Goal: Check status: Check status

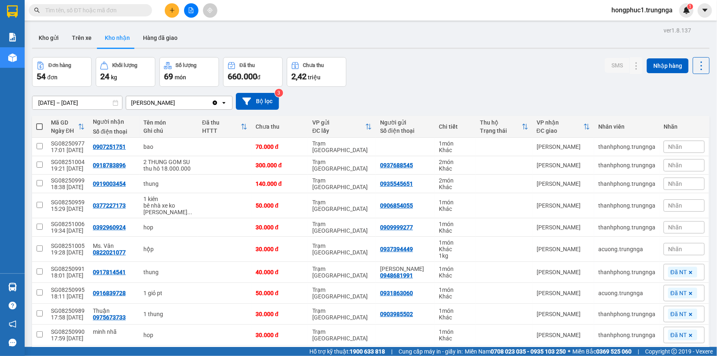
click at [426, 101] on div "[DATE] – [DATE] Press the down arrow key to interact with the calendar and sele…" at bounding box center [370, 101] width 677 height 17
click at [116, 147] on div "0907251751" at bounding box center [109, 146] width 33 height 7
copy div "0907251751"
click at [598, 149] on icon at bounding box center [601, 147] width 6 height 6
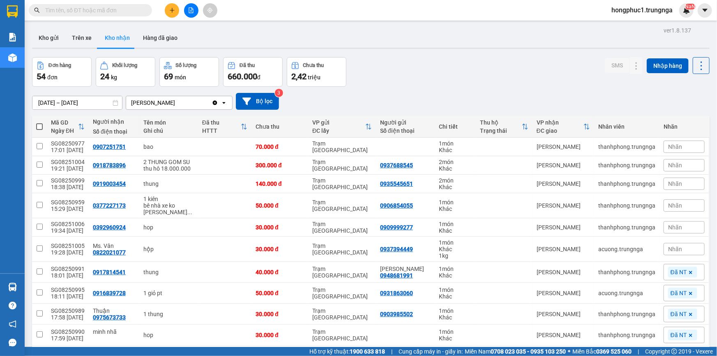
click at [675, 147] on span "Nhãn" at bounding box center [675, 146] width 14 height 7
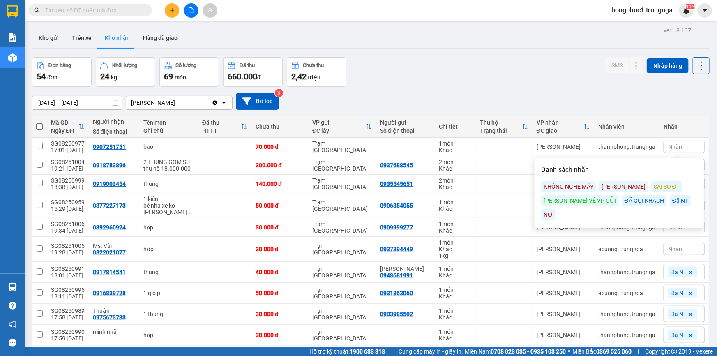
click at [670, 202] on div "Đã NT" at bounding box center [680, 200] width 21 height 11
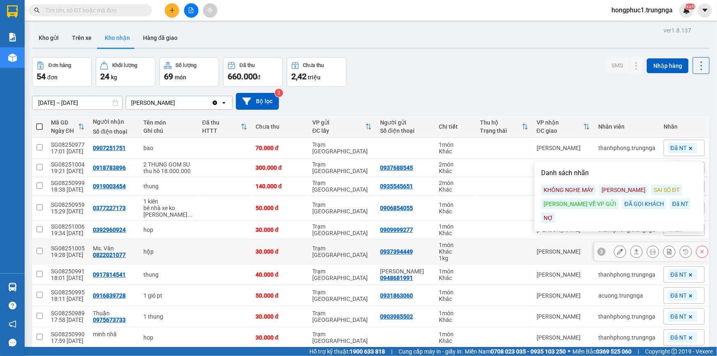
click at [575, 255] on div "[PERSON_NAME]" at bounding box center [562, 251] width 53 height 7
checkbox input "true"
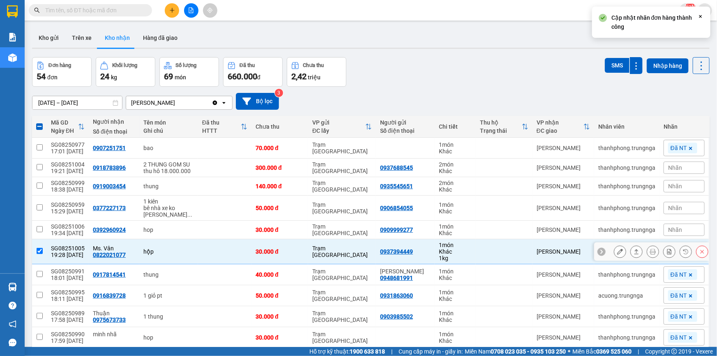
click at [598, 254] on icon at bounding box center [601, 252] width 6 height 6
click at [688, 258] on div "Nhãn" at bounding box center [683, 251] width 41 height 12
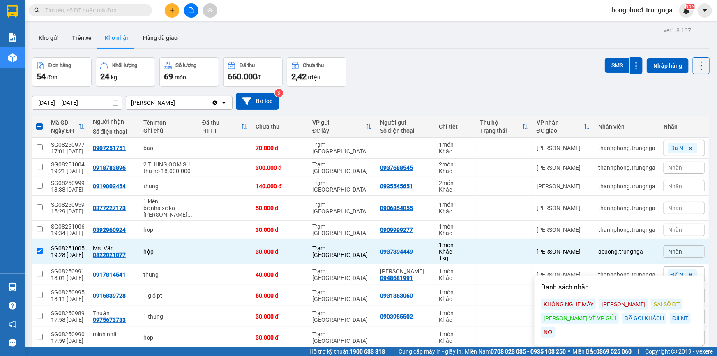
click at [670, 316] on div "Đã NT" at bounding box center [680, 318] width 21 height 11
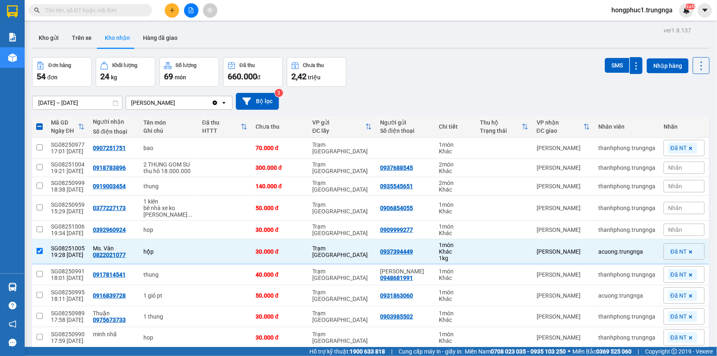
click at [668, 171] on span "Nhãn" at bounding box center [675, 167] width 14 height 7
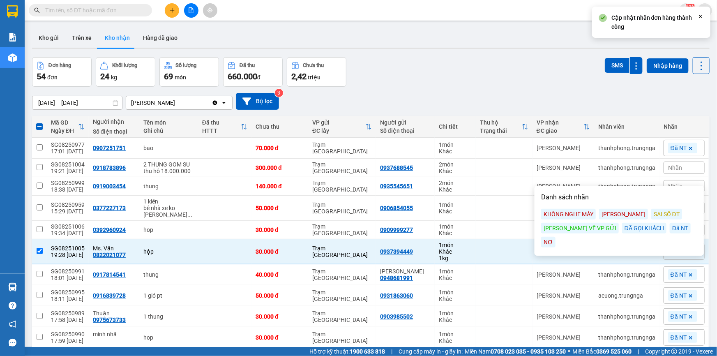
click at [670, 228] on div "Đã NT" at bounding box center [680, 228] width 21 height 11
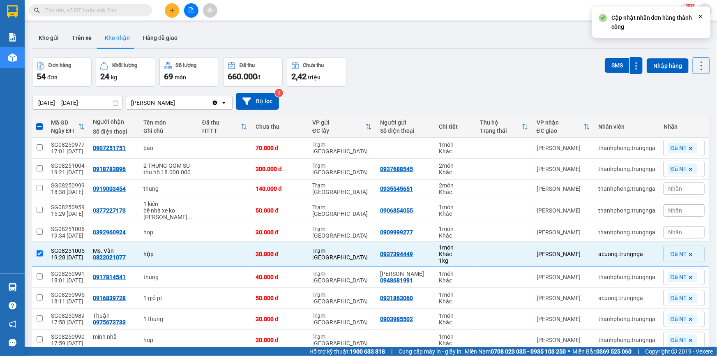
click at [665, 238] on div "Nhãn" at bounding box center [683, 232] width 41 height 12
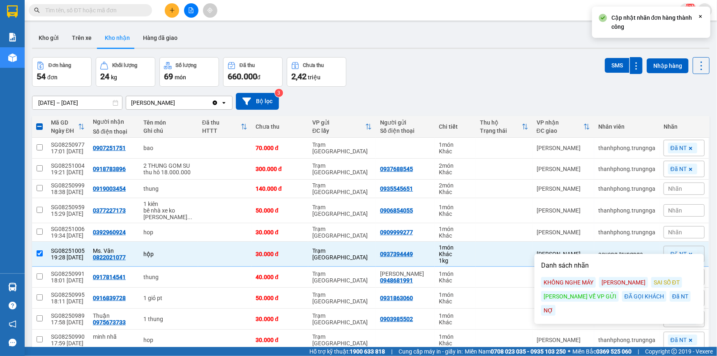
click at [670, 297] on div "Đã NT" at bounding box center [680, 296] width 21 height 11
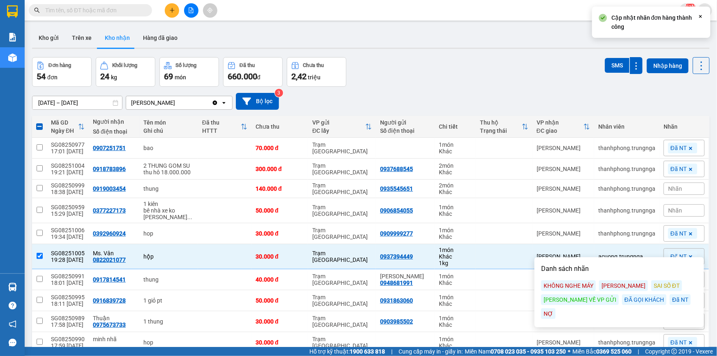
click at [676, 192] on span "Nhãn" at bounding box center [675, 188] width 14 height 7
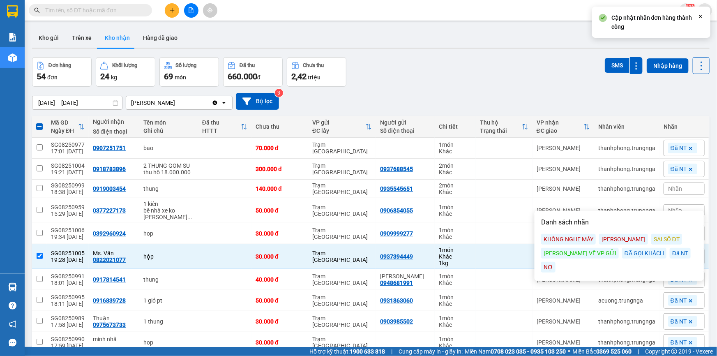
click at [670, 255] on div "Đã NT" at bounding box center [680, 253] width 21 height 11
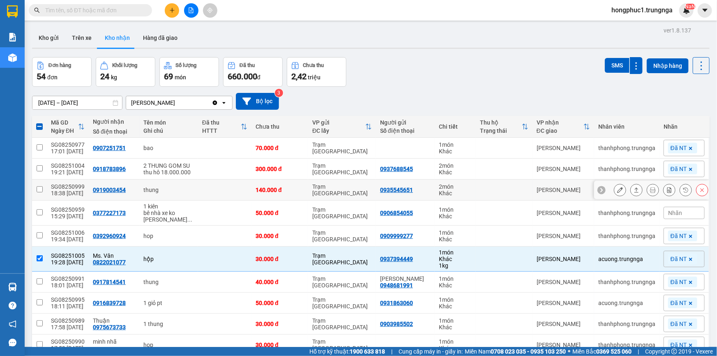
click at [614, 196] on div at bounding box center [620, 190] width 12 height 12
click at [560, 193] on div "[PERSON_NAME]" at bounding box center [562, 189] width 53 height 7
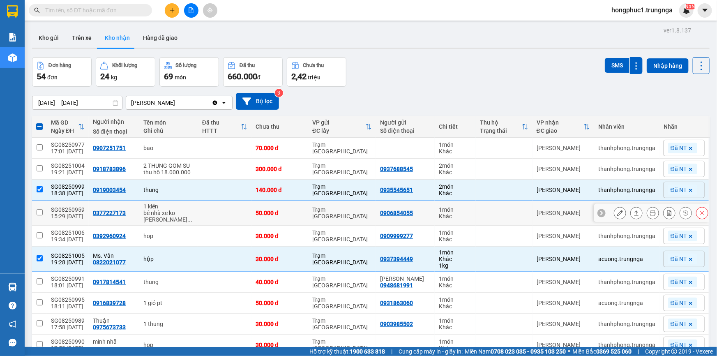
click at [598, 216] on icon at bounding box center [601, 213] width 6 height 6
click at [668, 216] on span "Nhãn" at bounding box center [675, 212] width 14 height 7
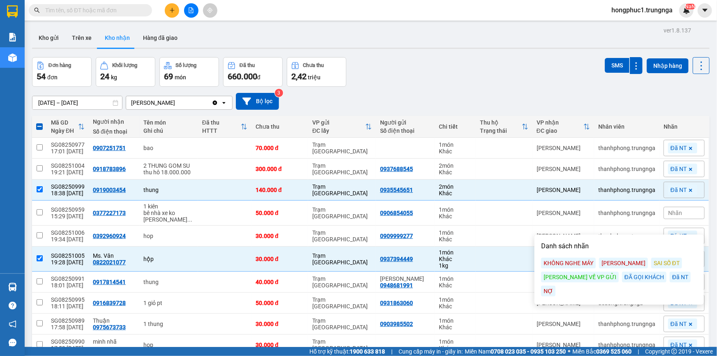
click at [670, 278] on div "Đã NT" at bounding box center [680, 277] width 21 height 11
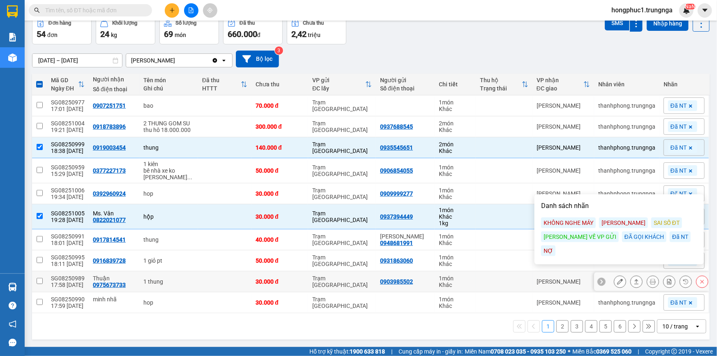
scroll to position [51, 0]
click at [614, 328] on button "6" at bounding box center [620, 326] width 12 height 12
checkbox input "false"
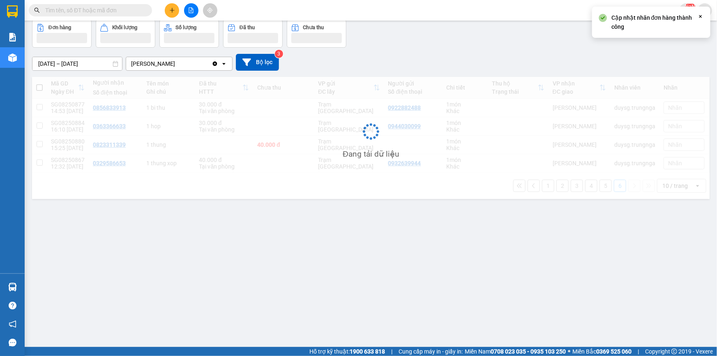
scroll to position [37, 0]
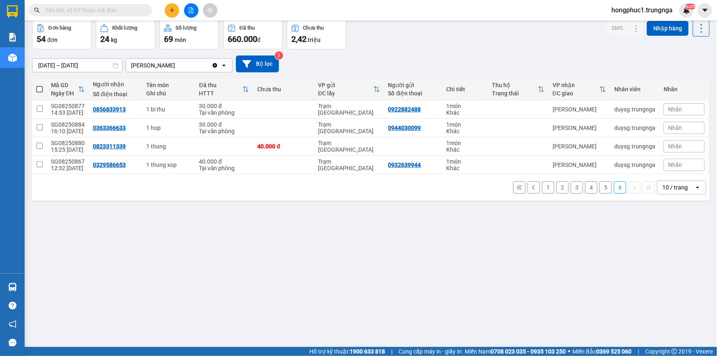
click at [516, 187] on icon at bounding box center [519, 187] width 6 height 6
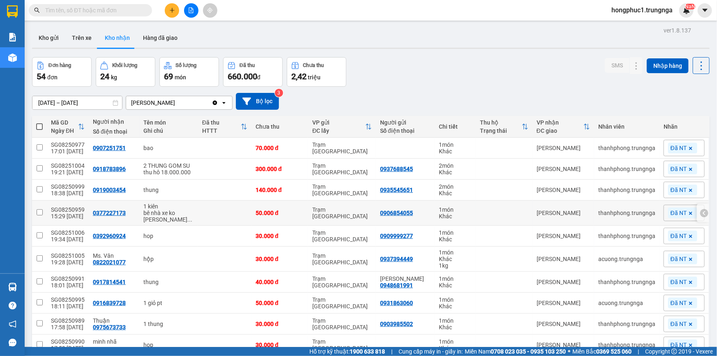
scroll to position [51, 0]
